Goal: Transaction & Acquisition: Obtain resource

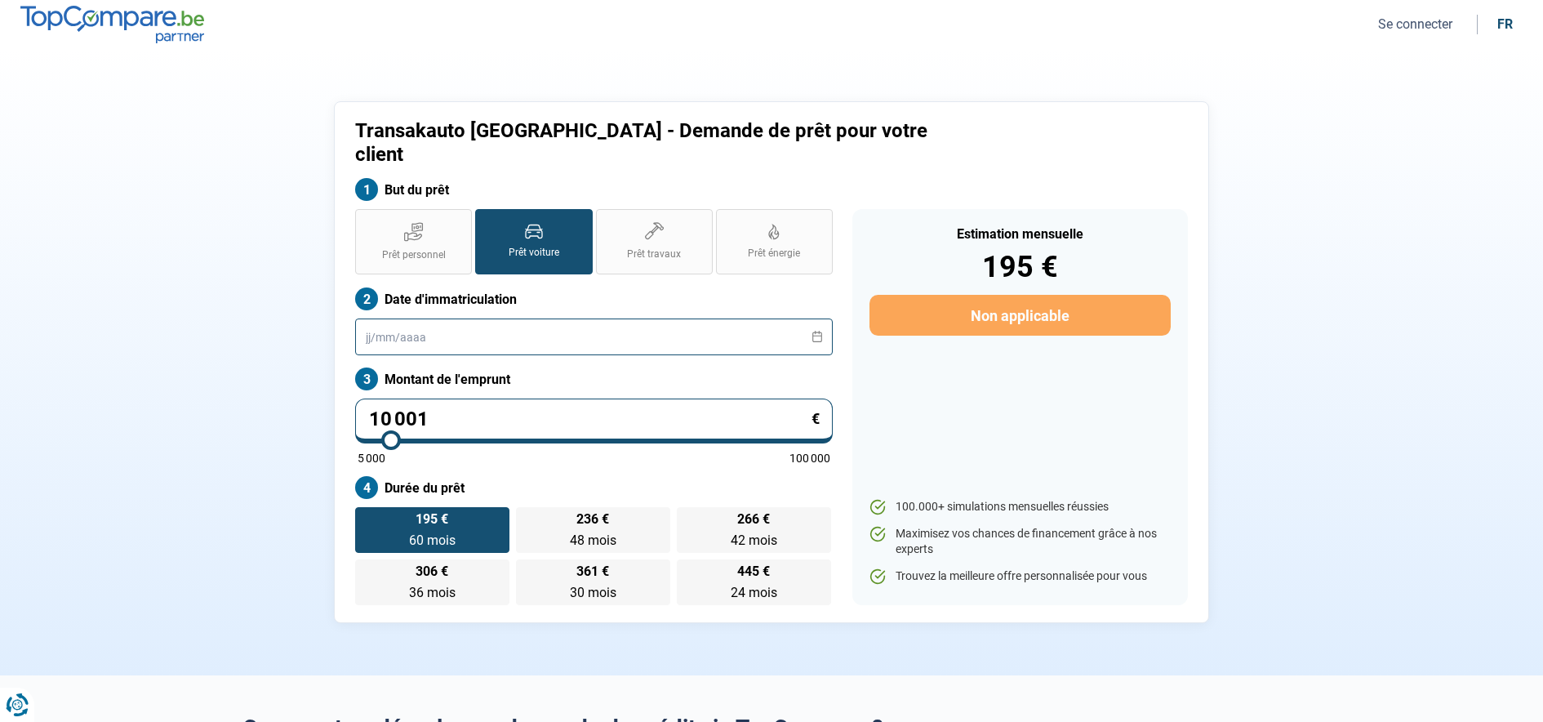
click at [530, 318] on input "text" at bounding box center [594, 336] width 478 height 37
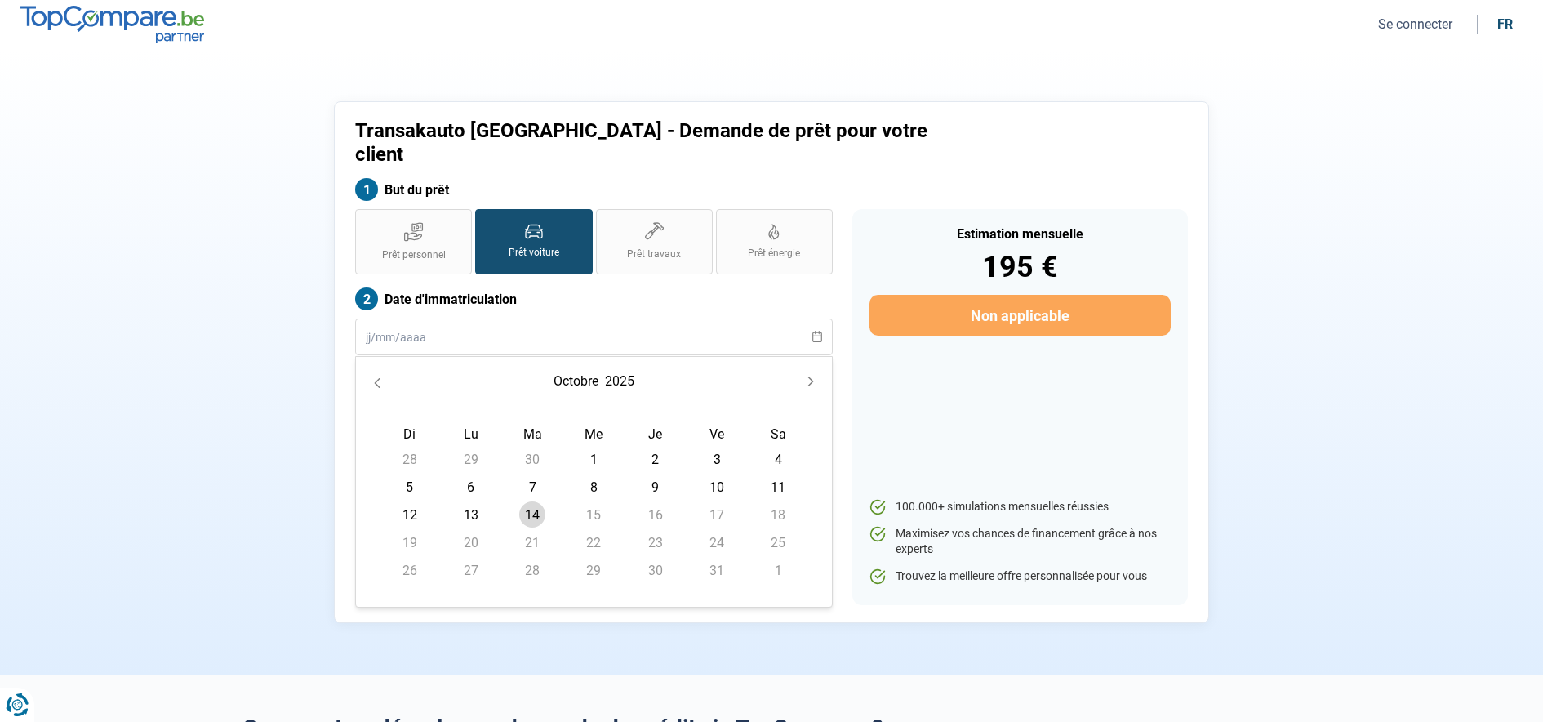
click at [547, 500] on td "14" at bounding box center [532, 514] width 61 height 28
click at [536, 501] on span "14" at bounding box center [532, 514] width 26 height 26
type input "[DATE]"
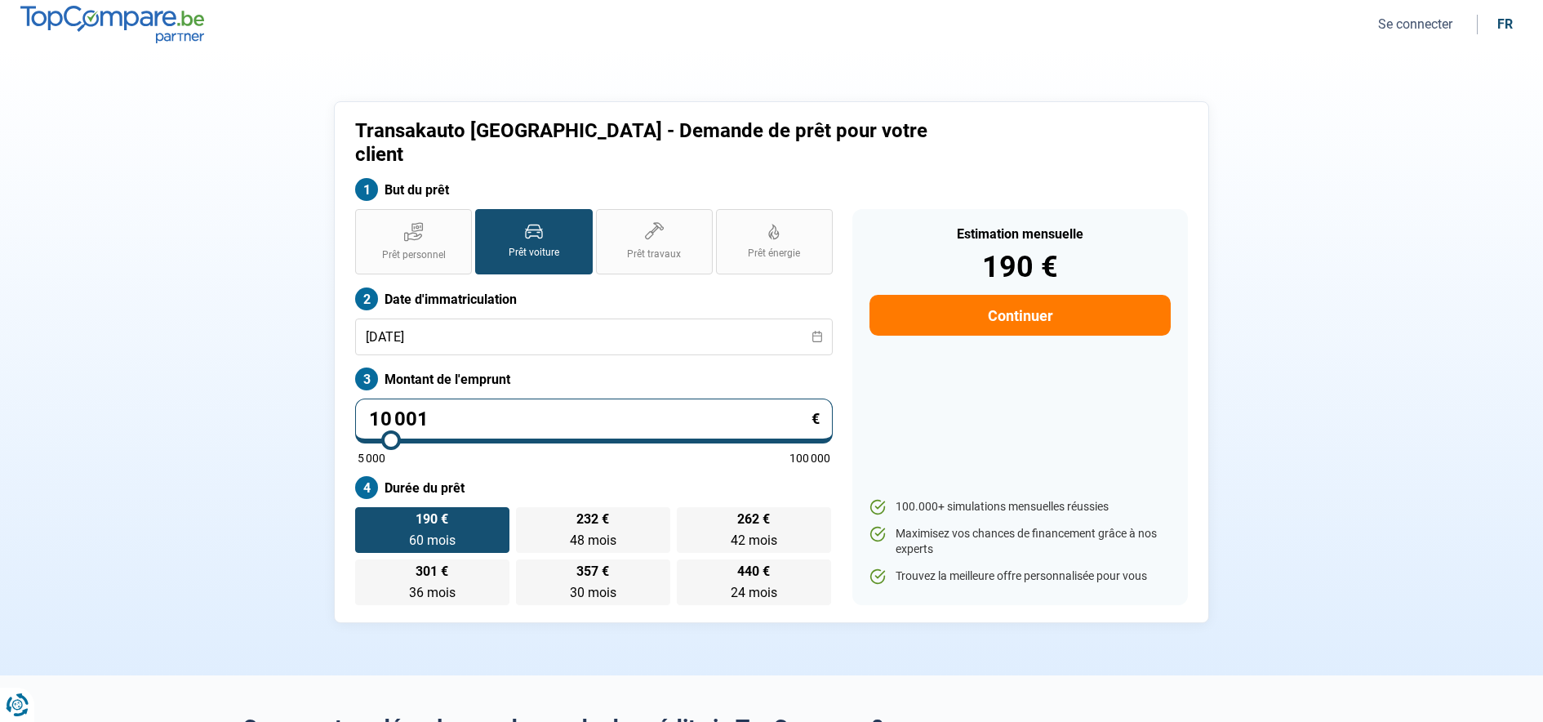
click at [532, 398] on input "10 001" at bounding box center [594, 420] width 478 height 45
drag, startPoint x: 533, startPoint y: 397, endPoint x: 314, endPoint y: 376, distance: 220.7
click at [378, 398] on input "10 001" at bounding box center [594, 420] width 478 height 45
type input "1"
type input "5000"
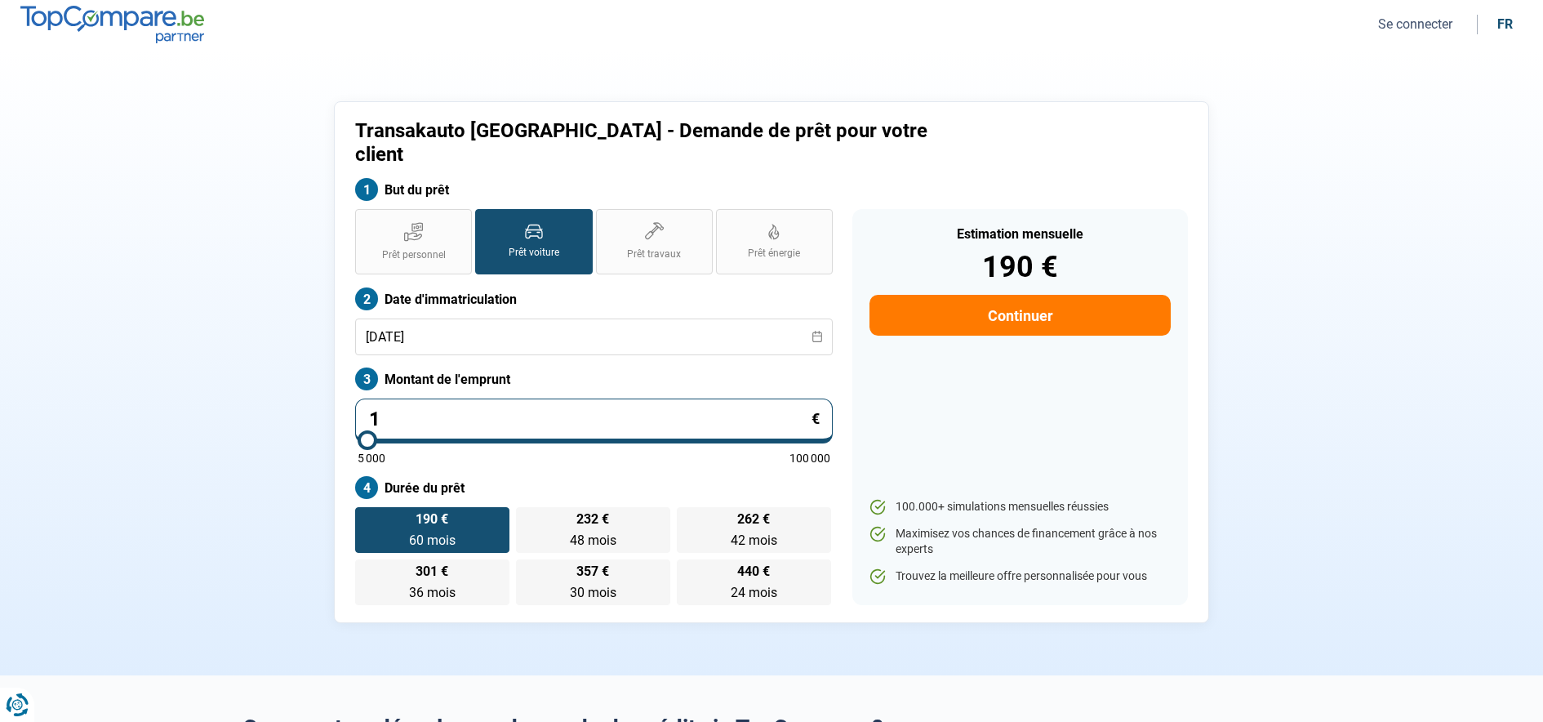
type input "17"
type input "5000"
type input "178"
type input "5000"
type input "1 780"
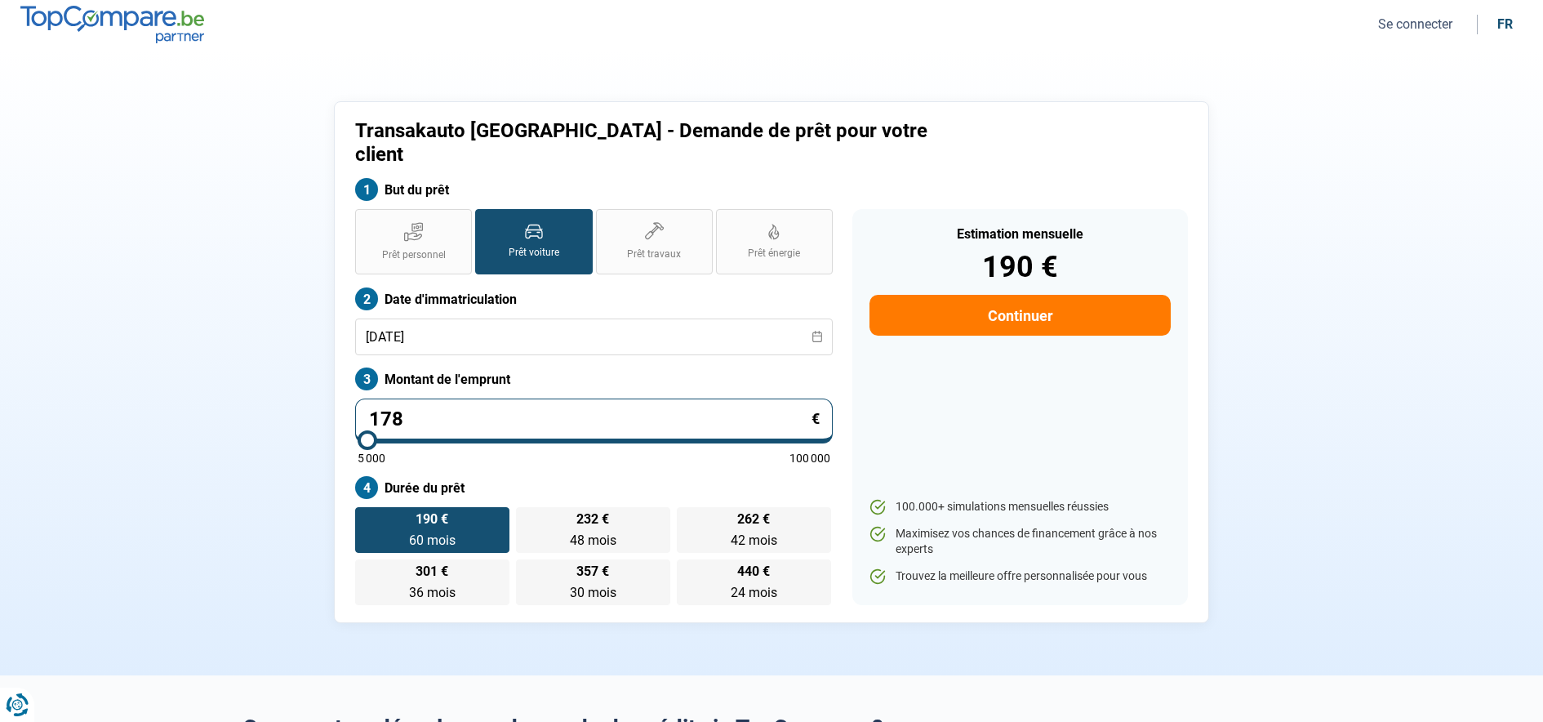
type input "5000"
type input "17 800"
type input "17750"
click at [548, 507] on div "190 € 60 mois 60 mois 232 € 48 mois 48 mois 262 € 42 mois 42 mois 301 € 36 mois…" at bounding box center [594, 556] width 478 height 98
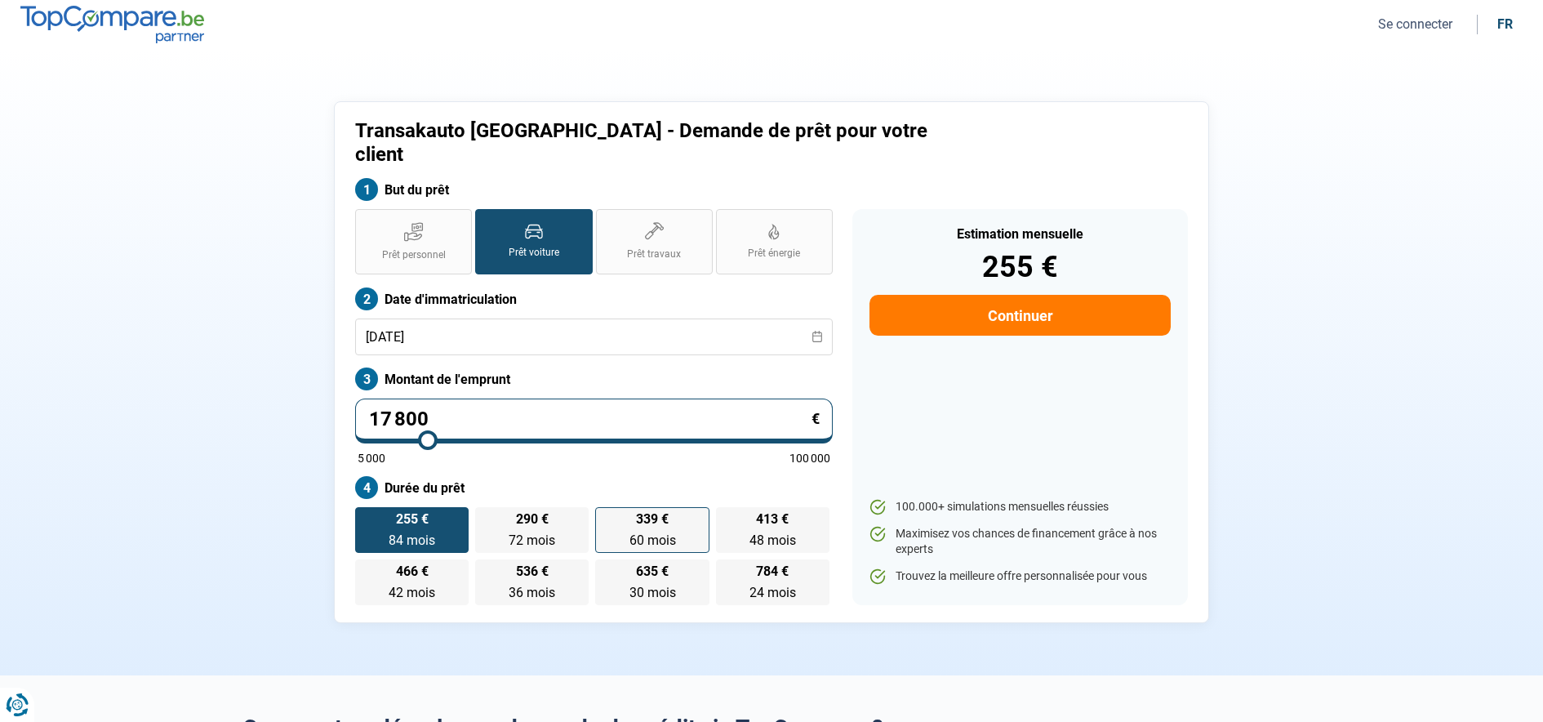
click at [673, 532] on span "60 mois" at bounding box center [653, 540] width 47 height 16
click at [606, 508] on input "339 € 60 mois 60 mois" at bounding box center [600, 512] width 11 height 11
radio input "true"
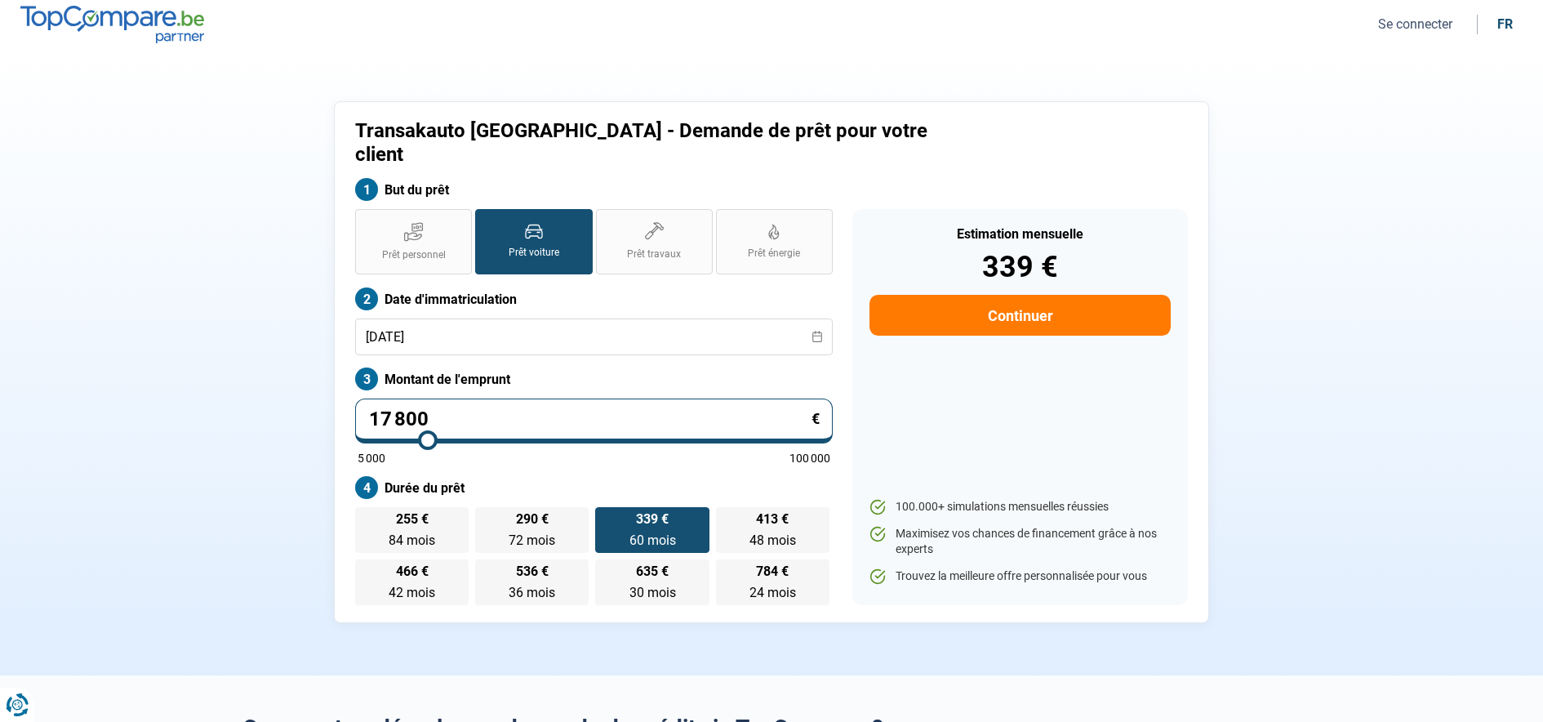
click at [955, 295] on button "Continuer" at bounding box center [1020, 315] width 301 height 41
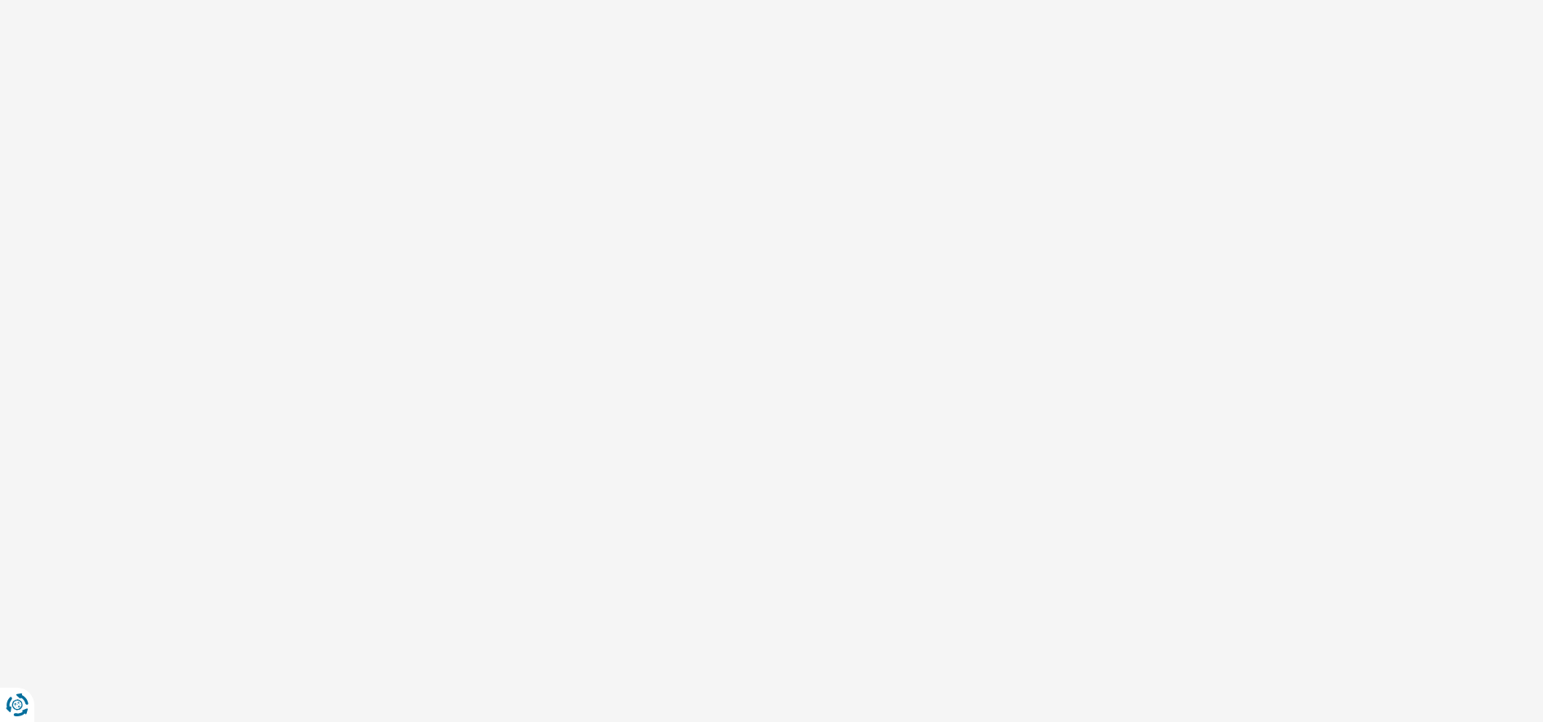
select select "32"
